Goal: Check status

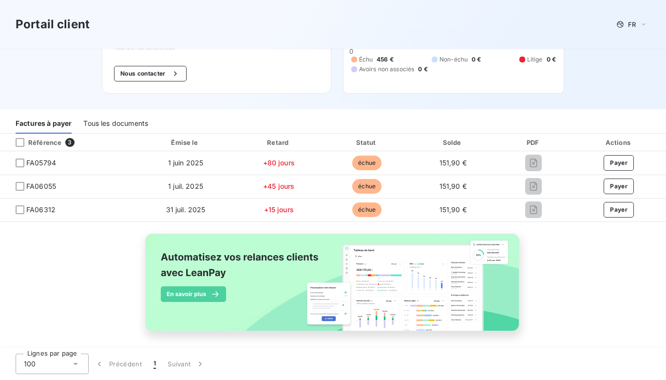
scroll to position [82, 0]
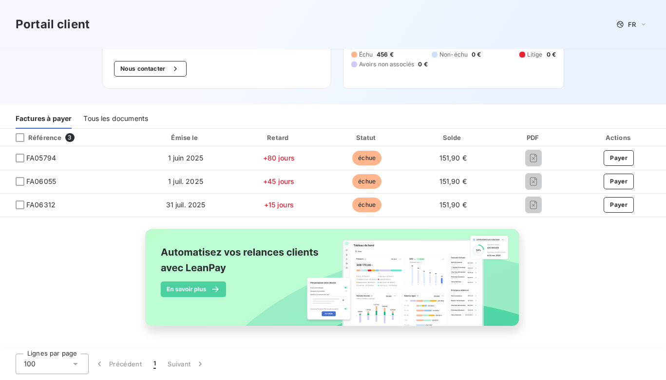
click at [123, 117] on div "Tous les documents" at bounding box center [115, 118] width 65 height 20
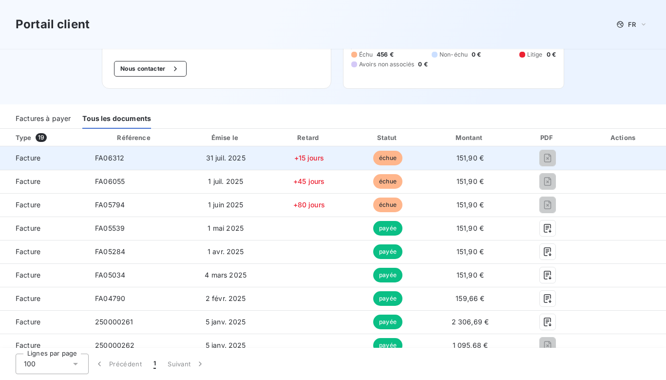
click at [118, 162] on div "FA06312" at bounding box center [109, 158] width 29 height 10
click at [378, 157] on span "échue" at bounding box center [387, 158] width 29 height 15
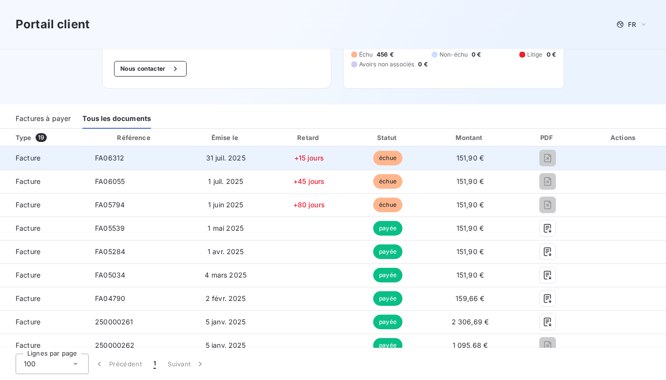
click at [378, 157] on span "échue" at bounding box center [387, 158] width 29 height 15
click at [98, 157] on span "FA06312" at bounding box center [109, 158] width 29 height 8
click at [33, 158] on span "Facture" at bounding box center [44, 158] width 72 height 10
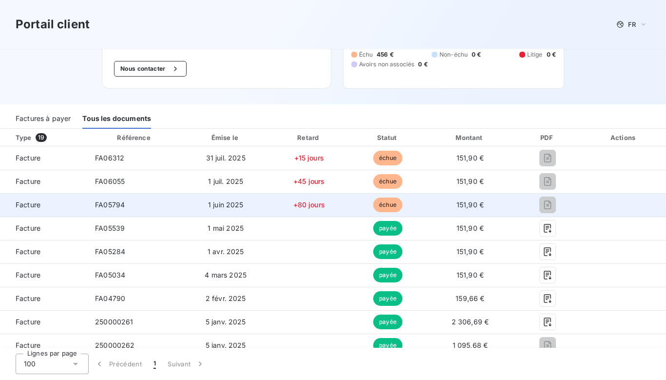
click at [386, 209] on span "échue" at bounding box center [387, 204] width 29 height 15
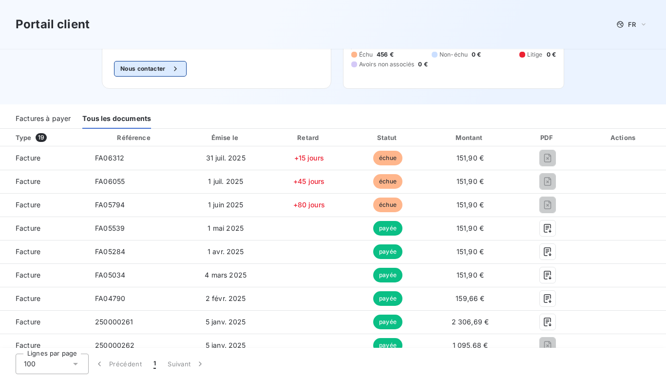
click at [174, 69] on icon "button" at bounding box center [175, 69] width 2 height 4
